Goal: Task Accomplishment & Management: Use online tool/utility

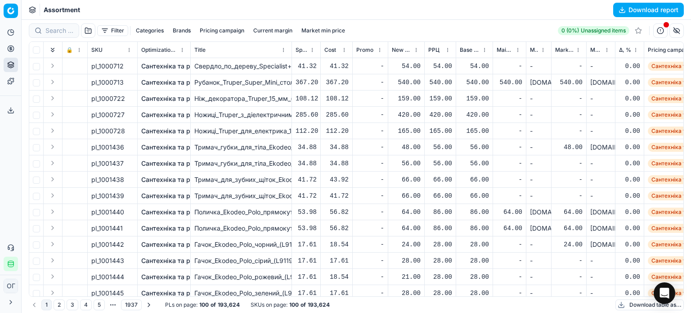
click at [110, 32] on button "Filter" at bounding box center [112, 30] width 31 height 11
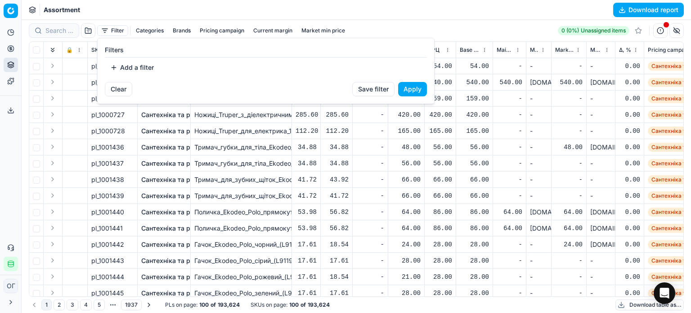
click at [131, 68] on button "Add a filter" at bounding box center [132, 67] width 54 height 14
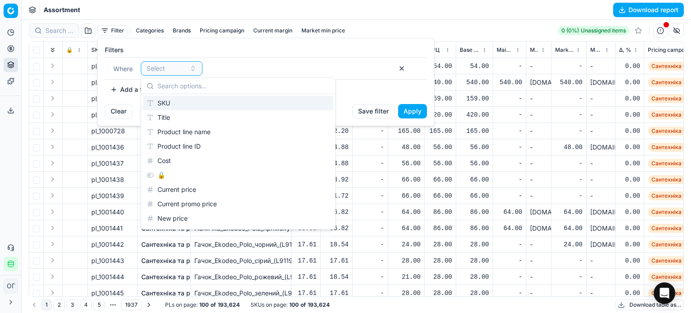
click at [179, 104] on div "SKU" at bounding box center [238, 103] width 190 height 14
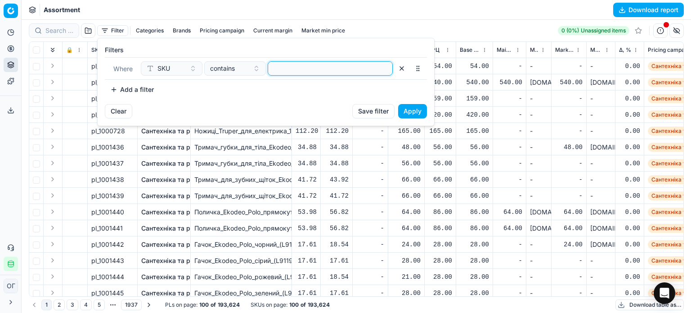
click at [297, 62] on input at bounding box center [330, 69] width 117 height 14
click at [415, 113] on button "Apply" at bounding box center [412, 111] width 29 height 14
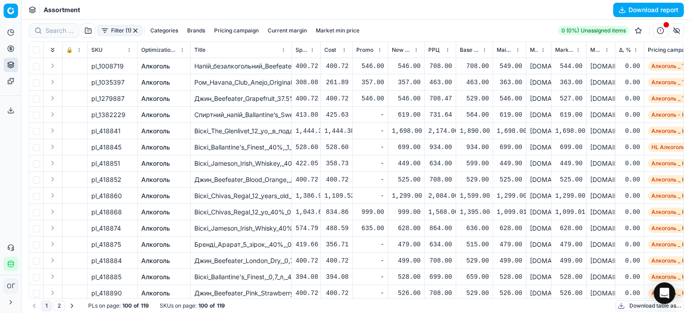
click at [621, 309] on button "Download table as..." at bounding box center [650, 305] width 68 height 11
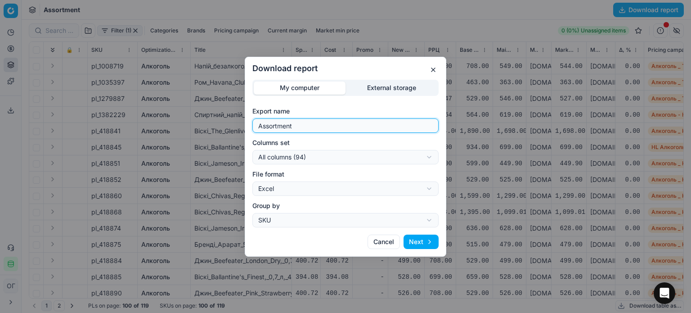
click at [319, 131] on input "Assortment" at bounding box center [346, 126] width 178 height 14
type input "Assortment перно рікард"
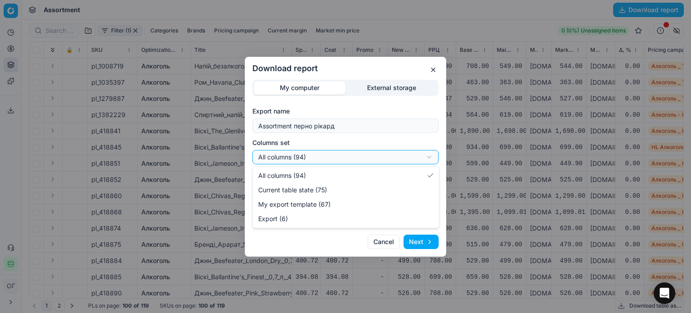
click at [321, 155] on div "Download report My computer External storage Export name Assortment перно рікар…" at bounding box center [345, 156] width 691 height 313
select select "table"
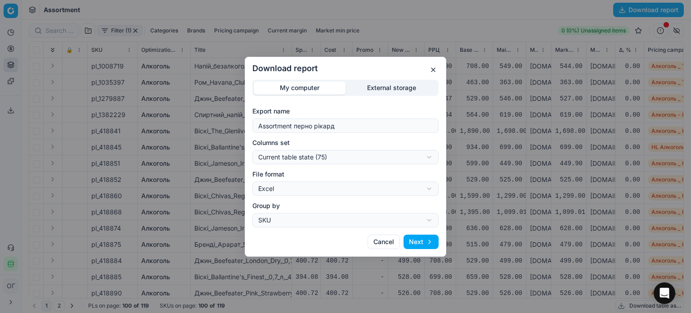
click at [417, 248] on button "Next" at bounding box center [421, 242] width 35 height 14
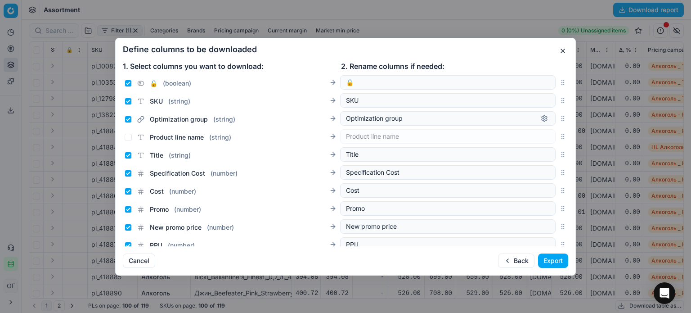
click at [551, 259] on button "Export" at bounding box center [553, 260] width 30 height 14
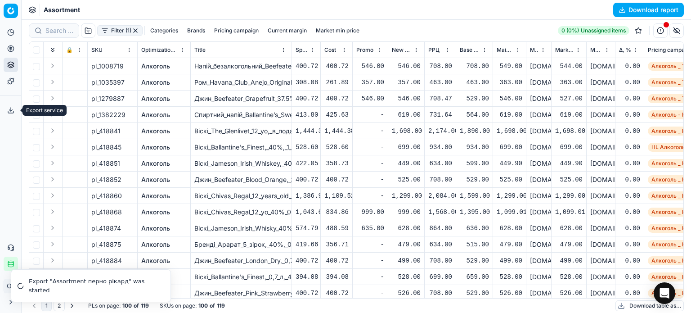
click at [12, 106] on button "Export service" at bounding box center [11, 110] width 14 height 14
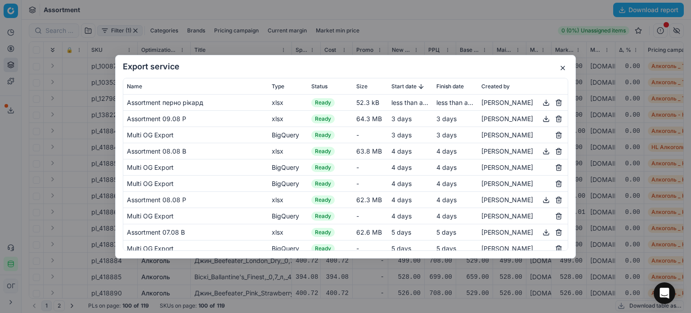
click at [541, 99] on button "button" at bounding box center [546, 102] width 11 height 11
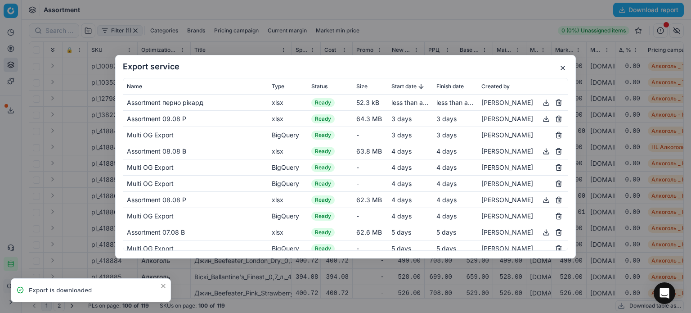
click at [565, 70] on button "button" at bounding box center [563, 68] width 11 height 11
